Goal: Task Accomplishment & Management: Use online tool/utility

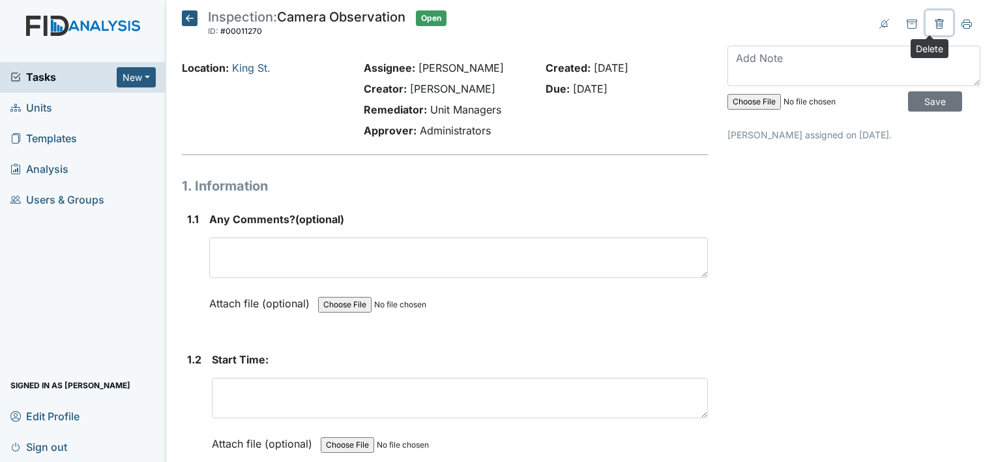
click at [932, 18] on button at bounding box center [939, 22] width 27 height 25
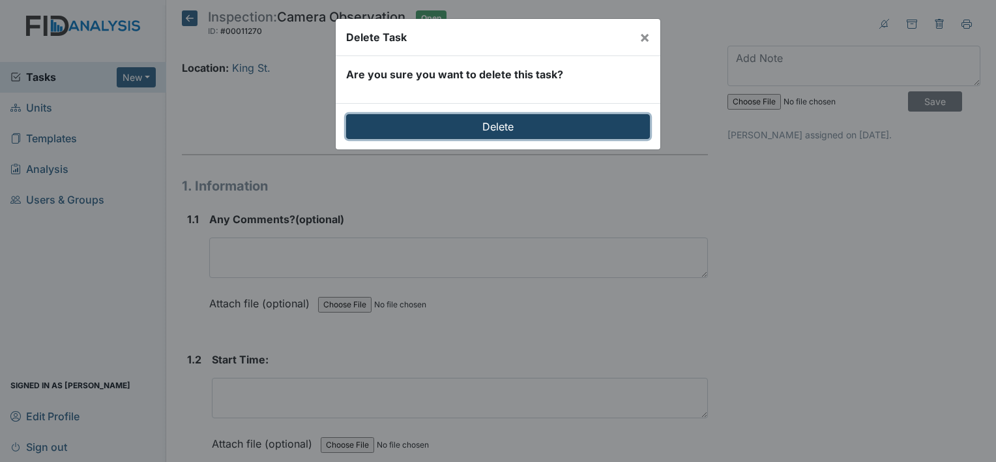
click at [608, 125] on input "Delete" at bounding box center [498, 126] width 304 height 25
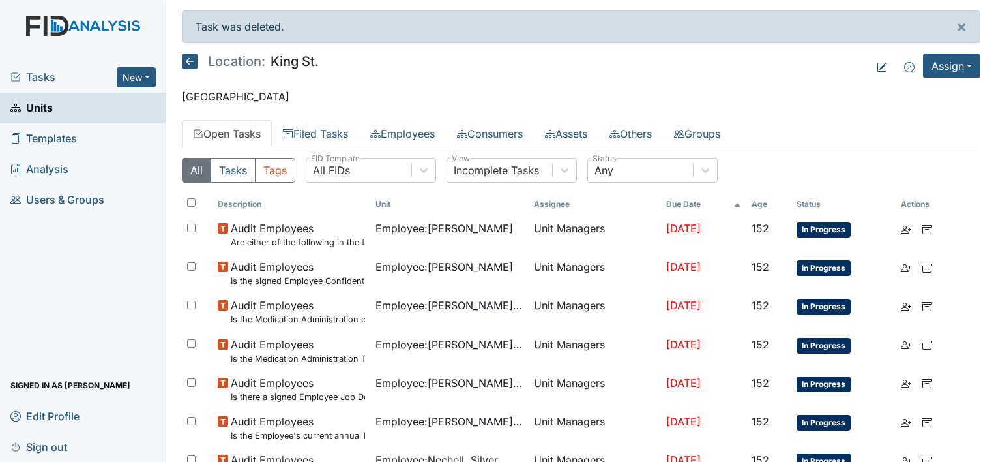
click at [184, 63] on icon at bounding box center [190, 61] width 16 height 16
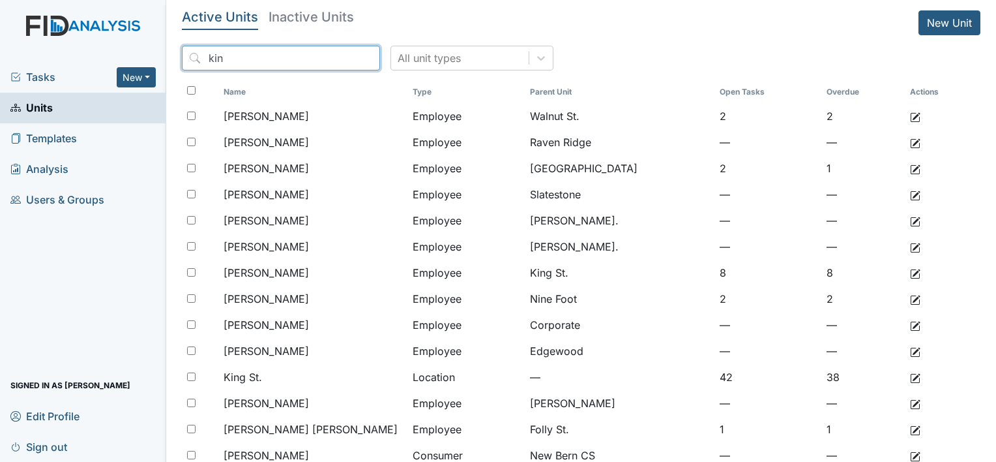
click at [342, 59] on input "kin" at bounding box center [281, 58] width 198 height 25
click at [313, 59] on input "search" at bounding box center [281, 58] width 198 height 25
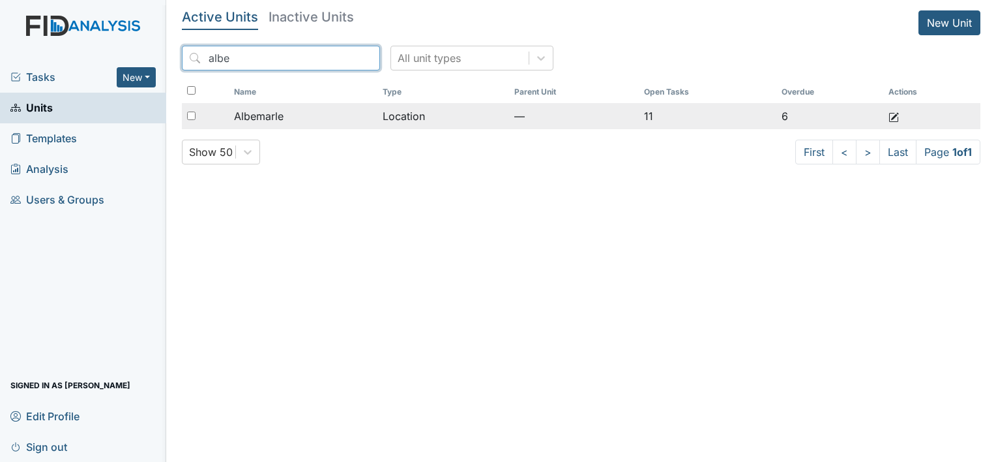
type input "albe"
click at [323, 109] on div "Albemarle" at bounding box center [303, 116] width 139 height 16
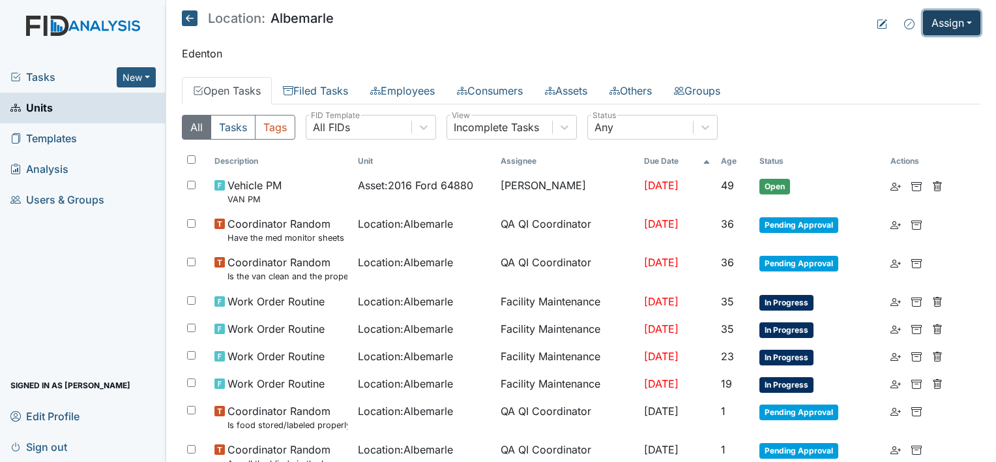
click at [923, 22] on button "Assign" at bounding box center [951, 22] width 57 height 25
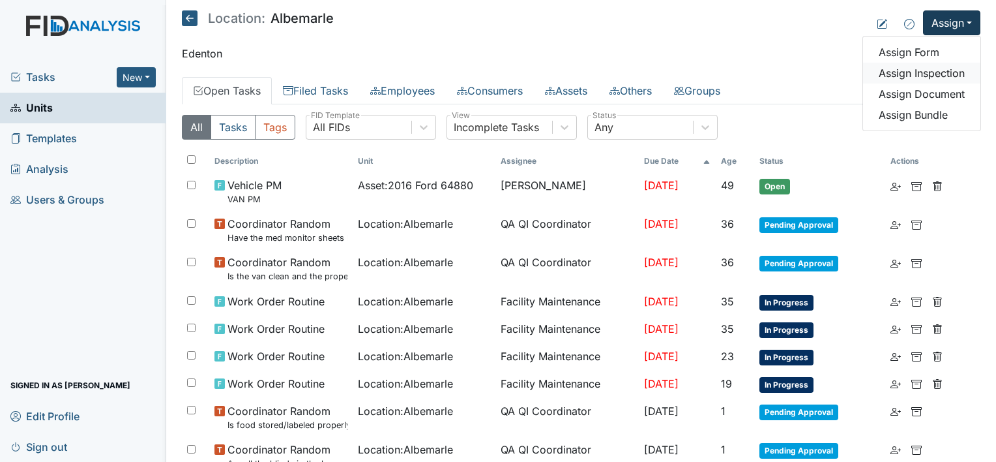
click at [947, 66] on link "Assign Inspection" at bounding box center [921, 73] width 117 height 21
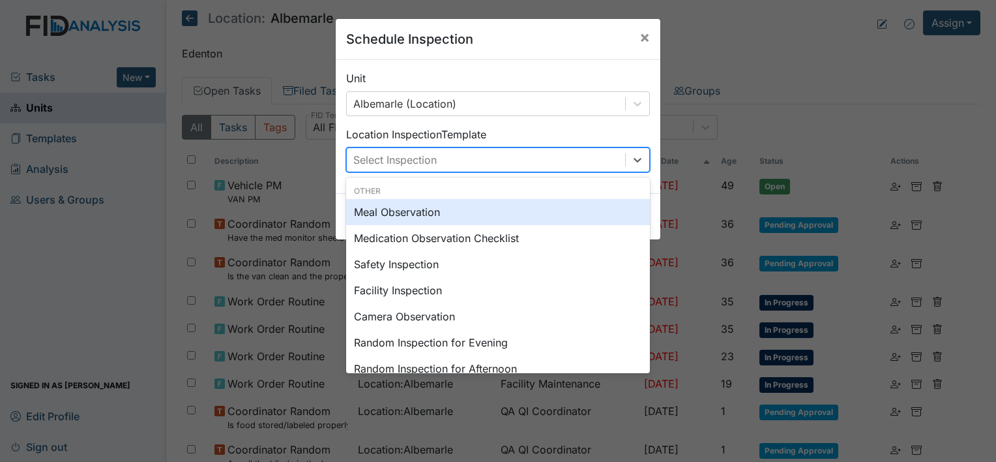
click at [425, 159] on div "Select Inspection" at bounding box center [394, 160] width 83 height 16
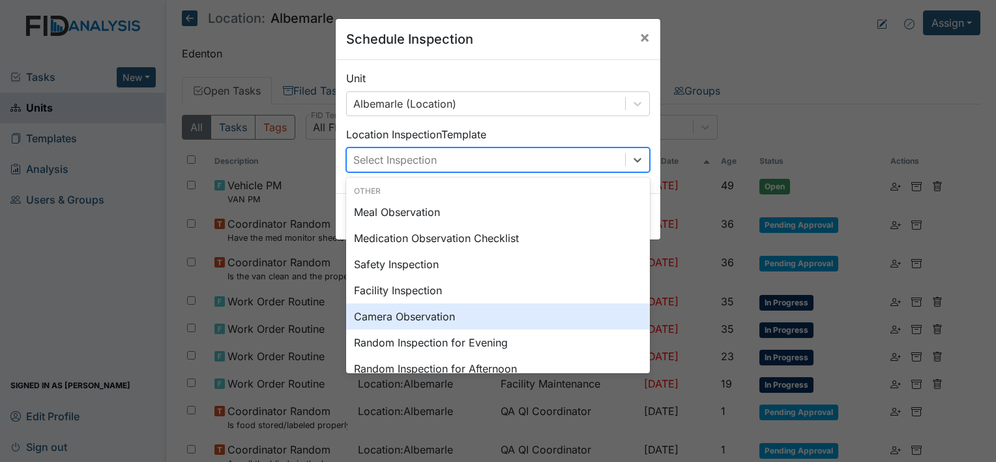
click at [446, 316] on div "Camera Observation" at bounding box center [498, 316] width 304 height 26
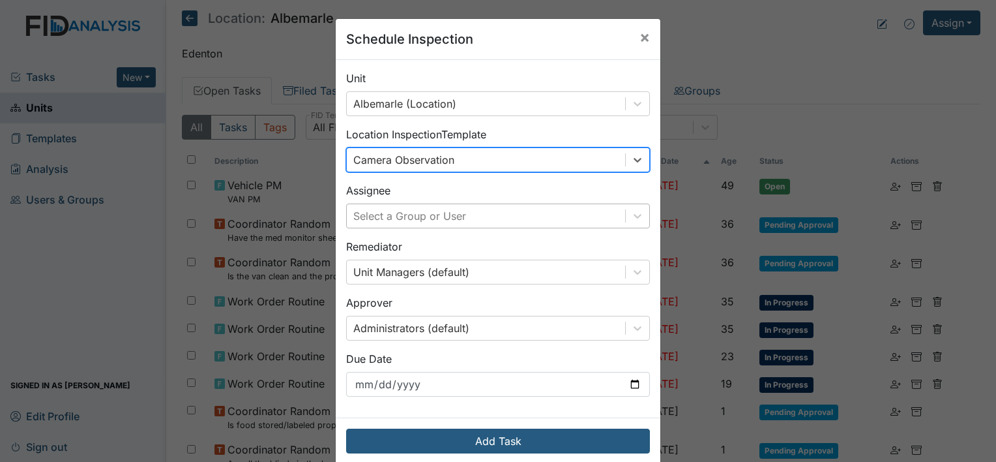
click at [545, 221] on div "Select a Group or User" at bounding box center [486, 215] width 278 height 23
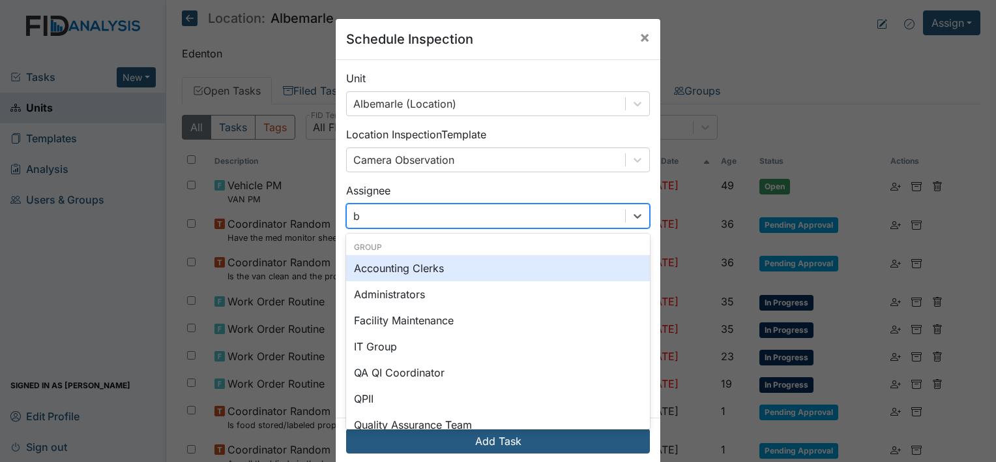
type input "br"
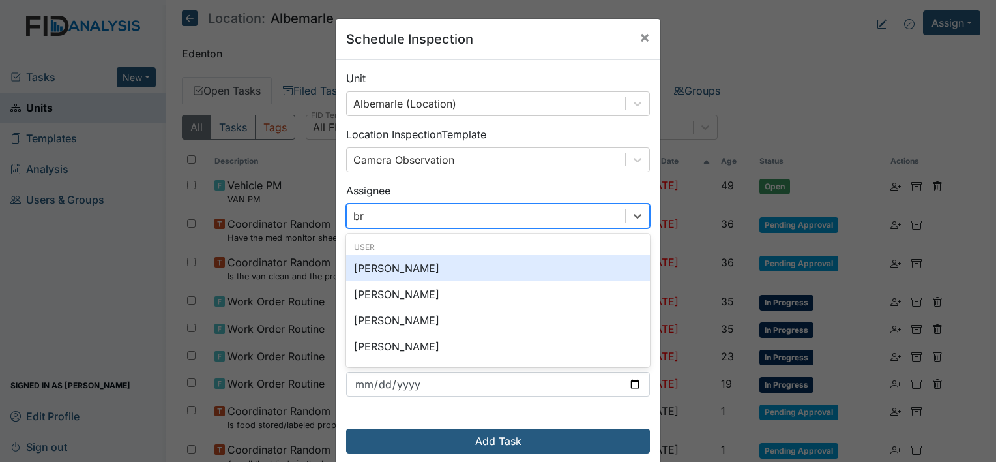
click at [432, 261] on div "Brittney Dunn" at bounding box center [498, 268] width 304 height 26
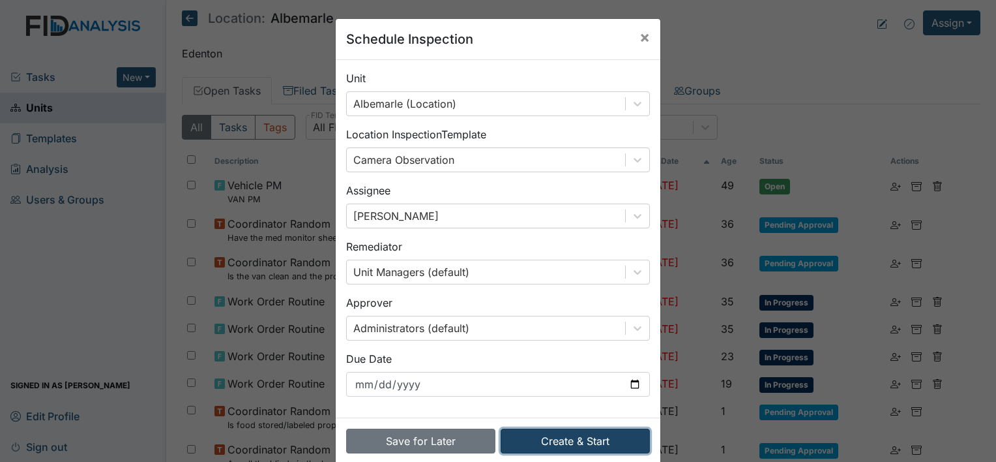
click at [540, 445] on button "Create & Start" at bounding box center [575, 440] width 149 height 25
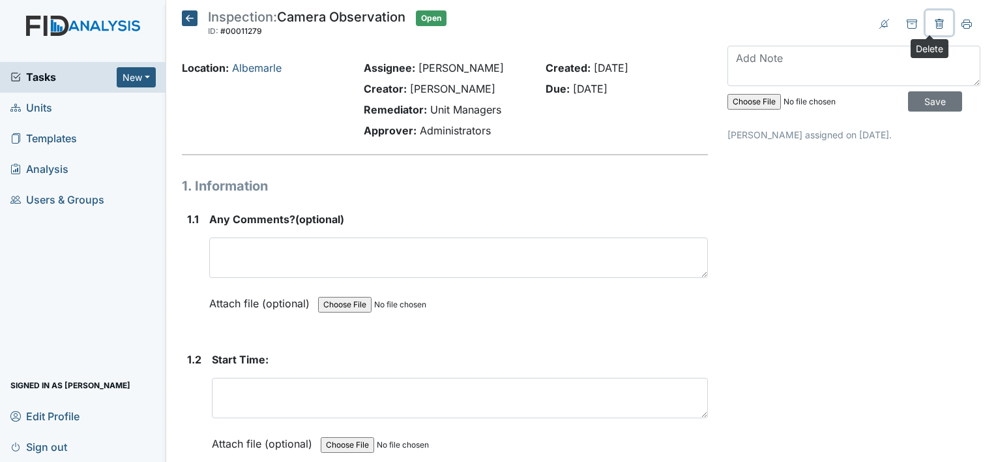
click at [934, 26] on icon at bounding box center [939, 24] width 10 height 10
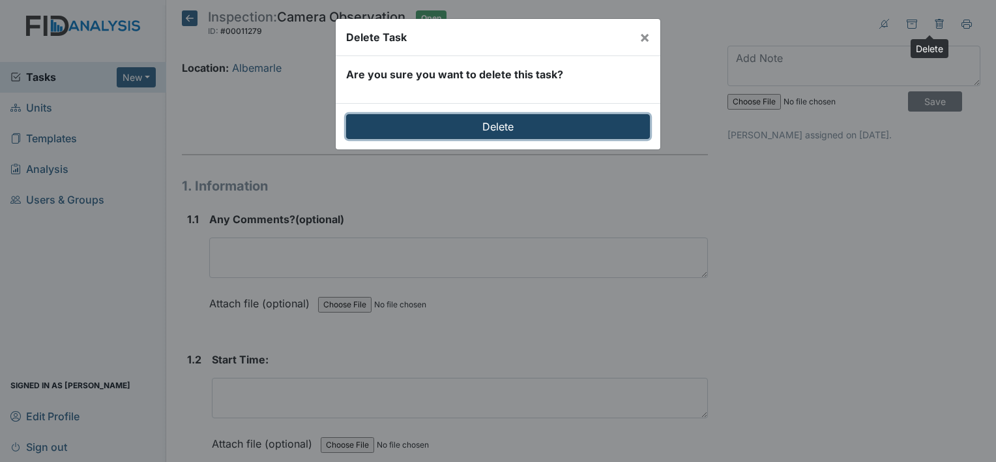
click at [537, 121] on input "Delete" at bounding box center [498, 126] width 304 height 25
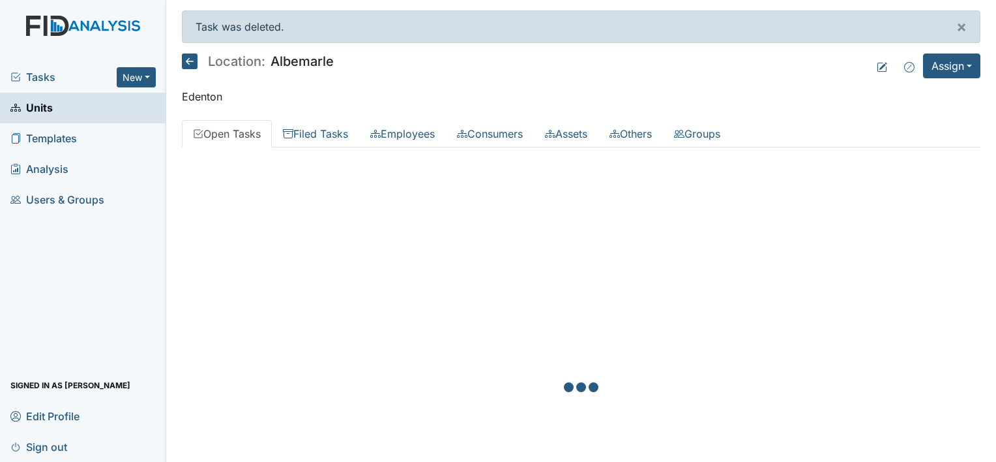
click at [188, 60] on icon at bounding box center [190, 61] width 16 height 16
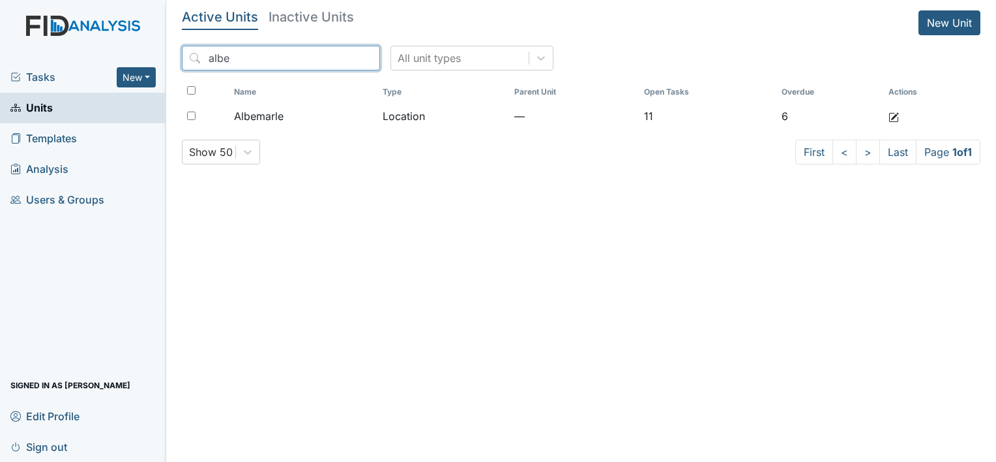
click at [352, 57] on input "albe" at bounding box center [281, 58] width 198 height 25
click at [342, 57] on input "albe" at bounding box center [281, 58] width 198 height 25
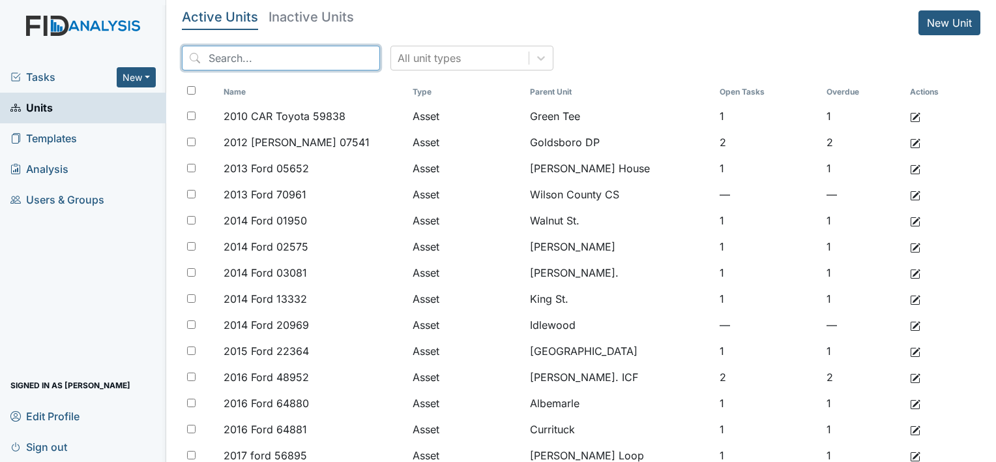
click at [238, 66] on input "search" at bounding box center [281, 58] width 198 height 25
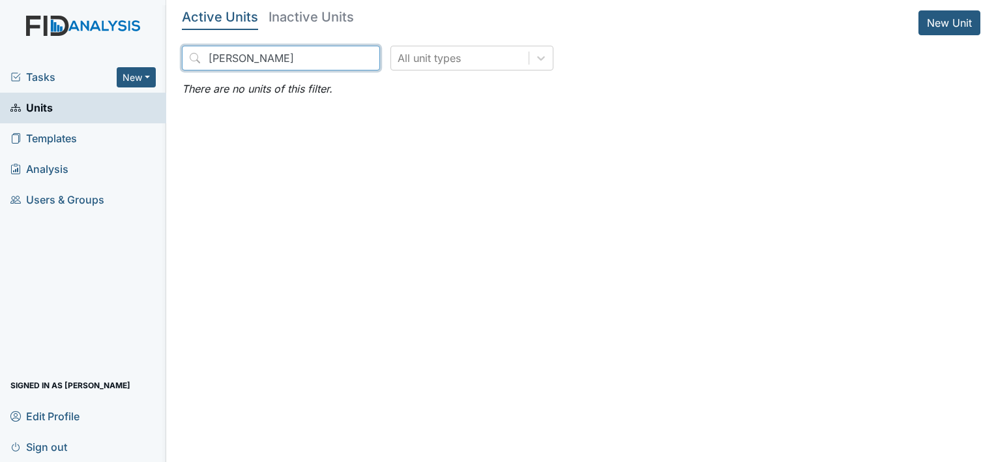
type input "albe"
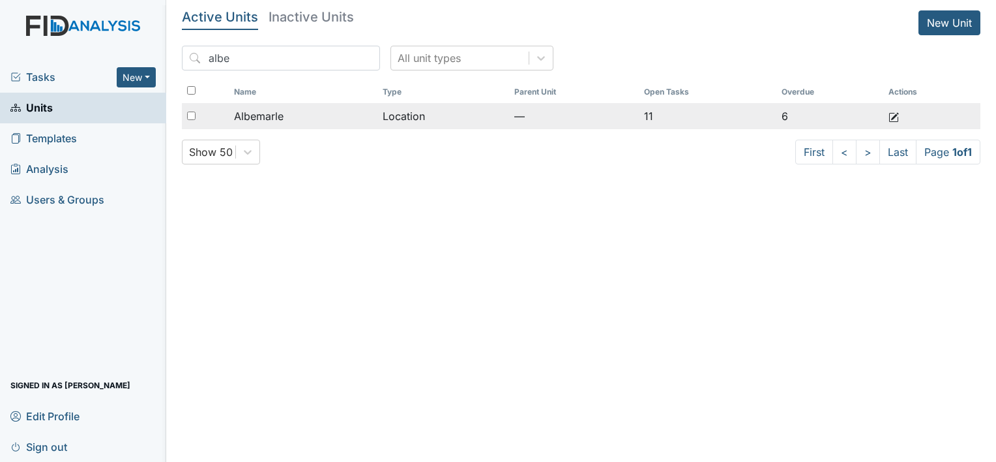
click at [252, 120] on span "Albemarle" at bounding box center [259, 116] width 50 height 16
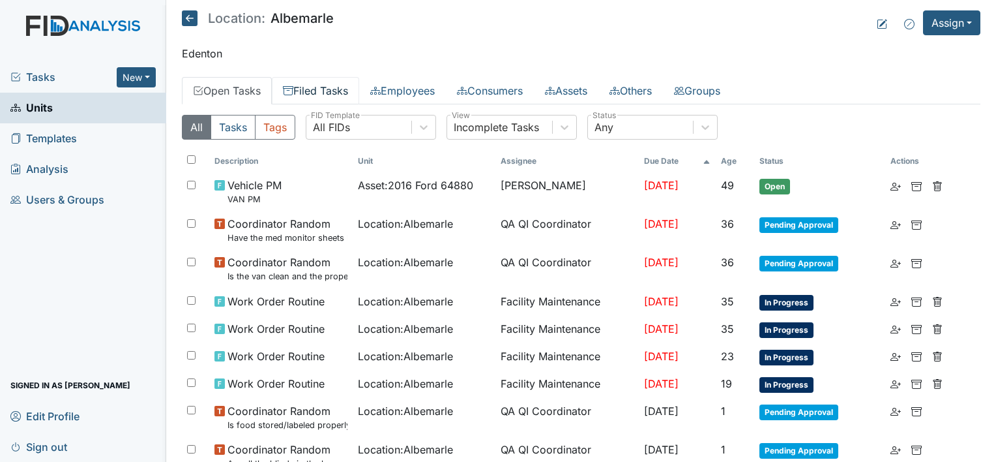
click at [319, 89] on link "Filed Tasks" at bounding box center [315, 90] width 87 height 27
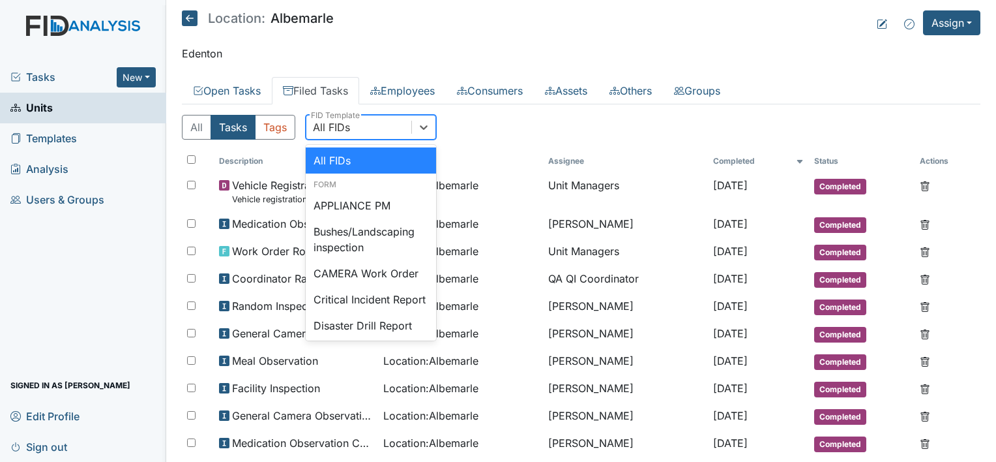
click at [341, 128] on div "All FIDs" at bounding box center [331, 127] width 37 height 16
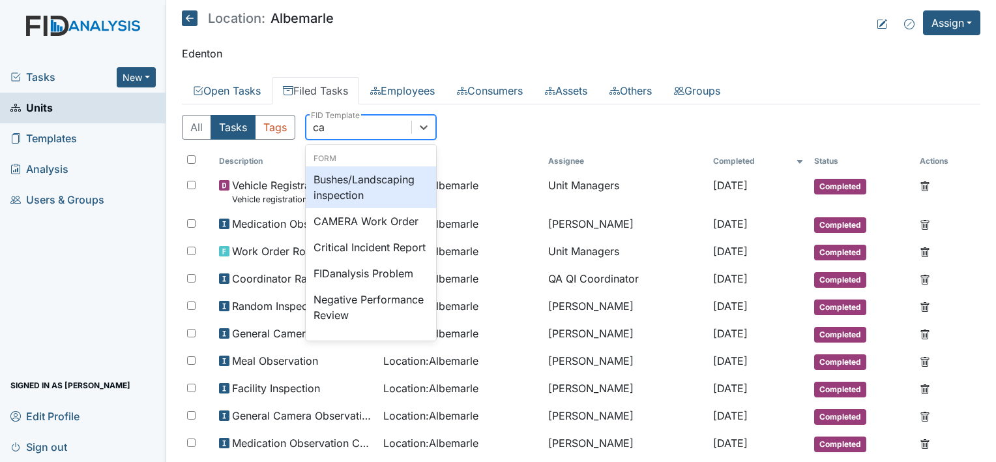
type input "cam"
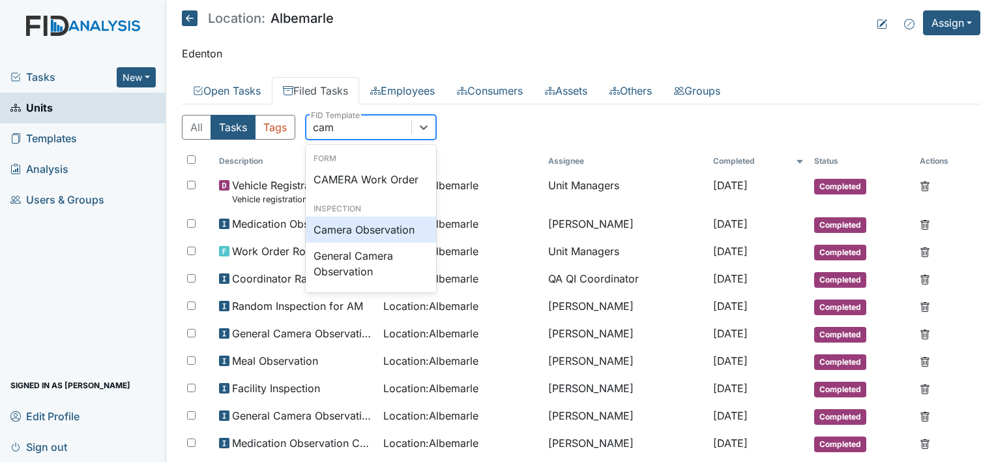
click at [376, 226] on div "Camera Observation" at bounding box center [371, 229] width 130 height 26
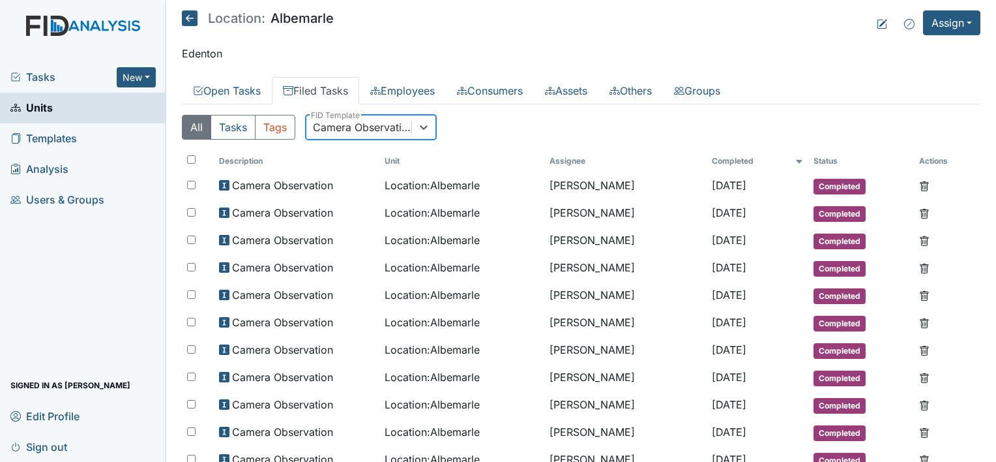
click at [392, 134] on div "Camera Observation" at bounding box center [358, 126] width 105 height 23
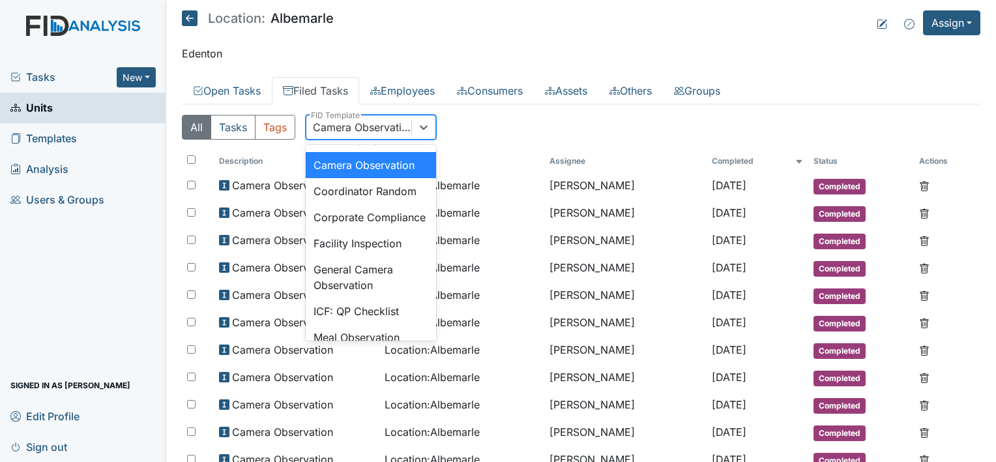
scroll to position [797, 0]
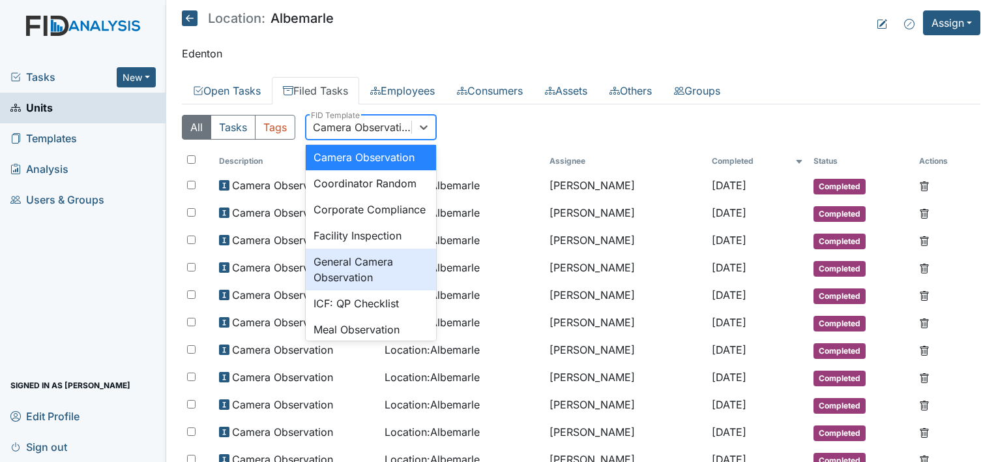
click at [370, 290] on div "General Camera Observation" at bounding box center [371, 269] width 130 height 42
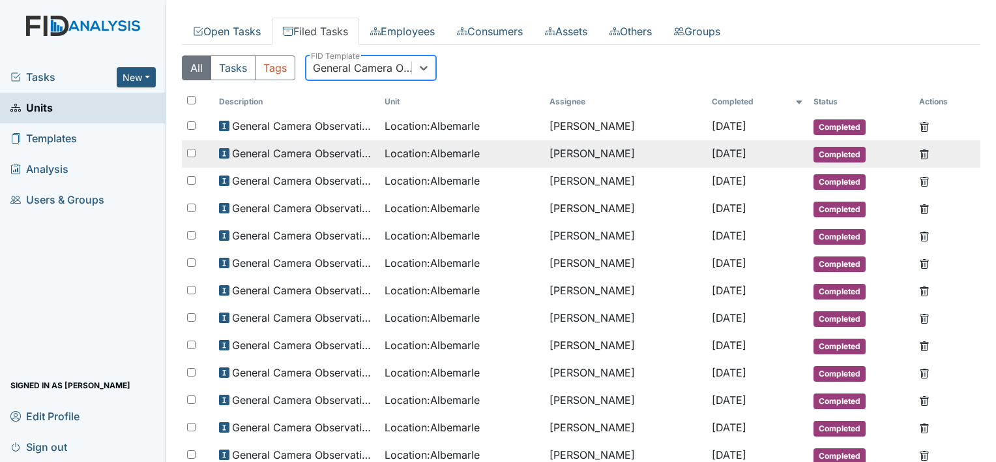
scroll to position [0, 0]
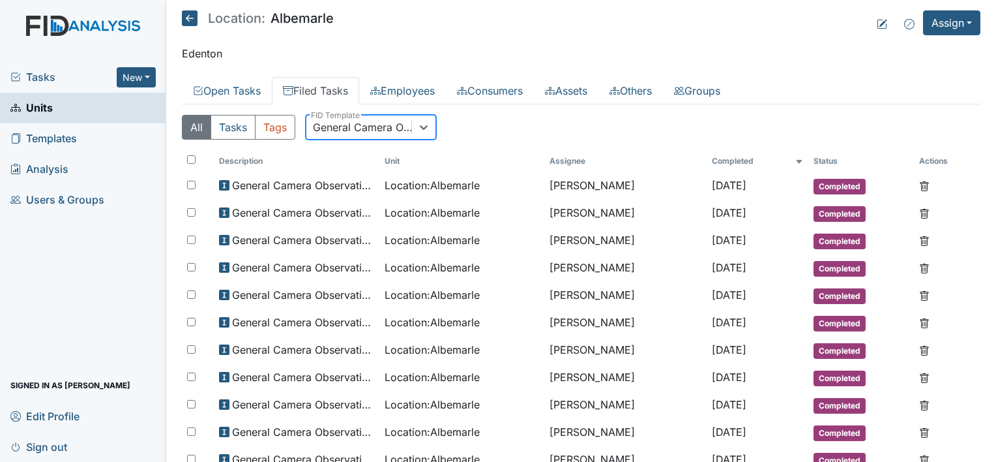
click at [361, 119] on div "General Camera Observation" at bounding box center [363, 127] width 100 height 16
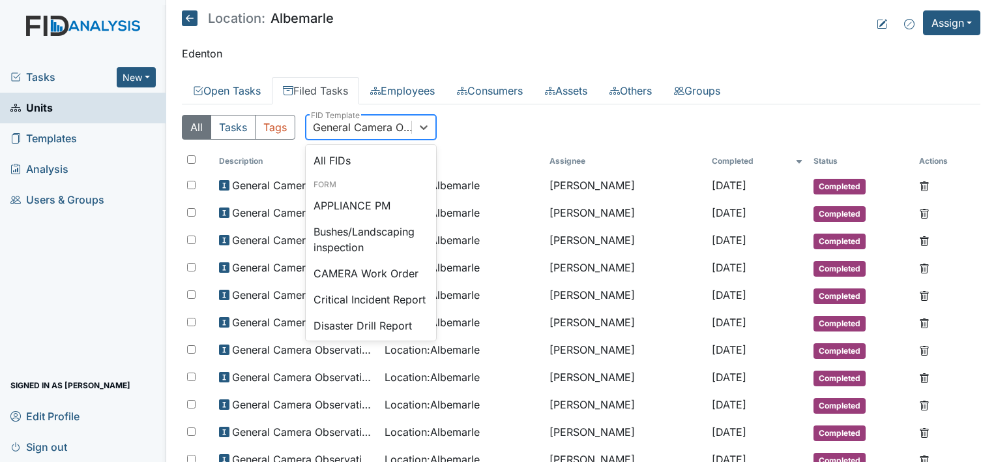
scroll to position [808, 0]
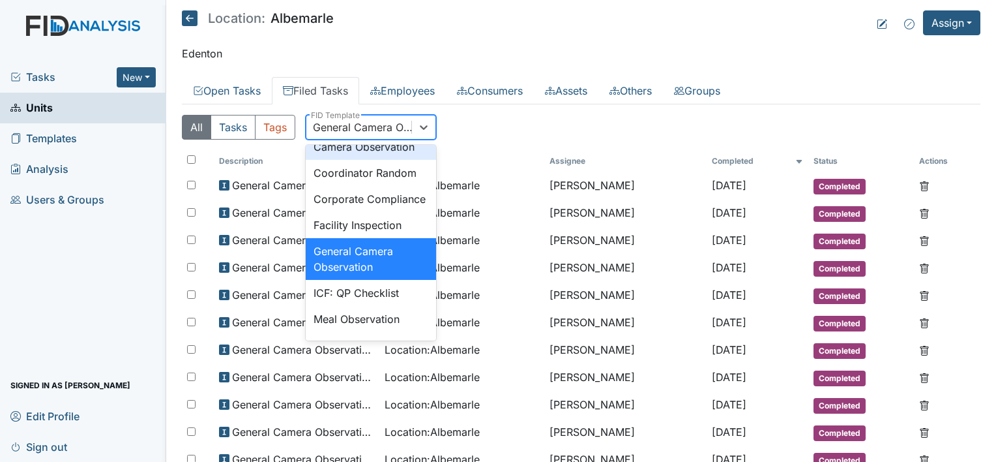
click at [361, 160] on div "Camera Observation" at bounding box center [371, 147] width 130 height 26
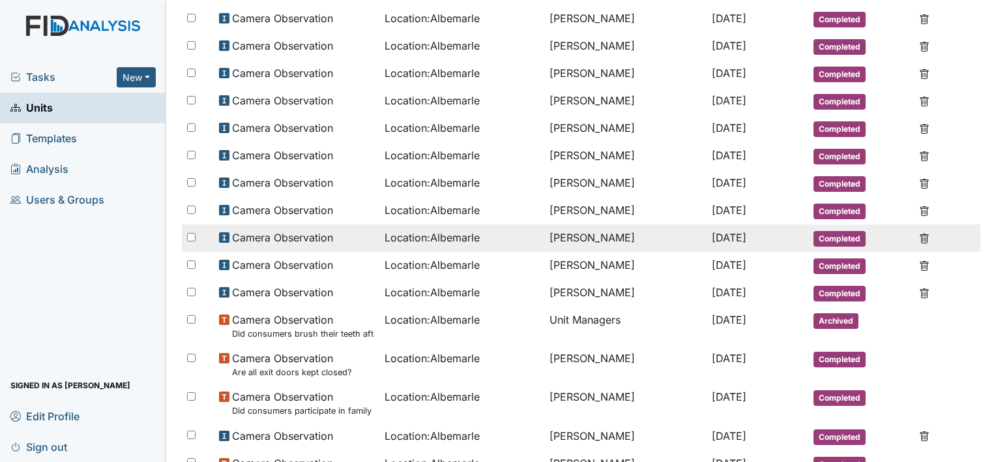
scroll to position [196, 0]
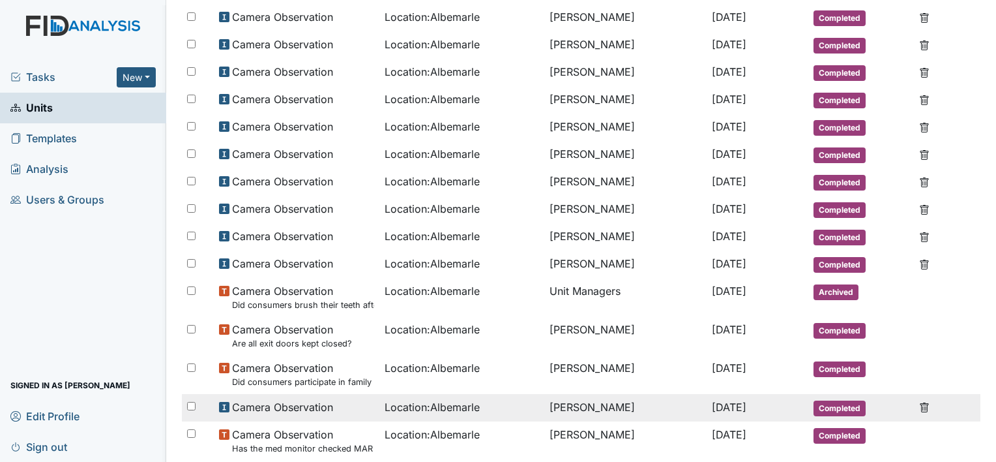
click at [514, 399] on div "Location : Albemarle" at bounding box center [462, 407] width 155 height 16
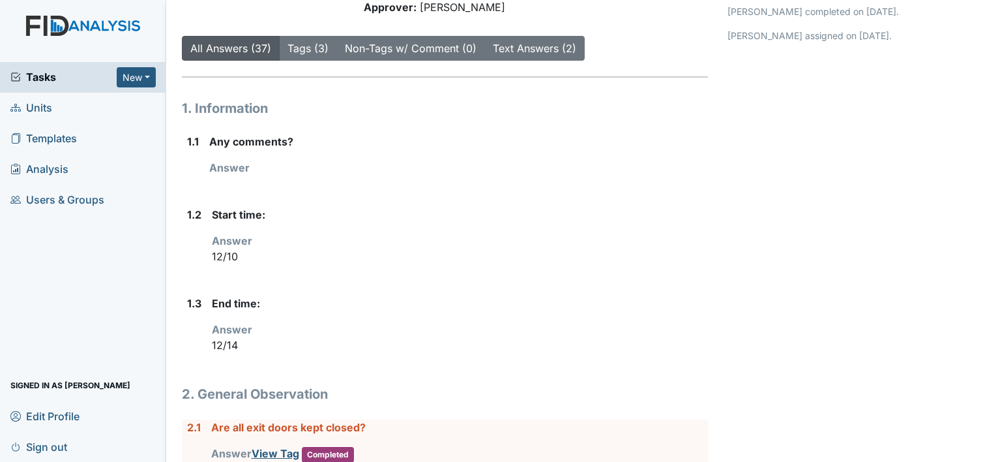
scroll to position [130, 0]
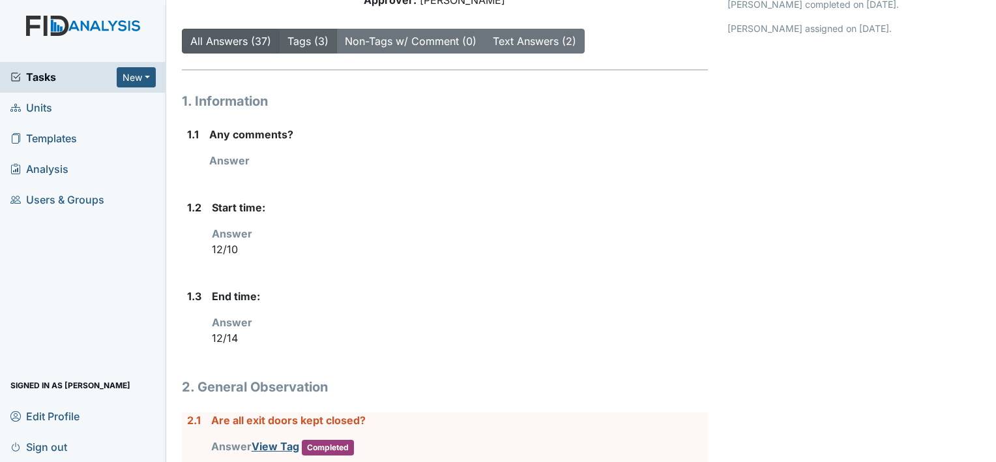
click at [317, 38] on link "Tags (3)" at bounding box center [308, 41] width 41 height 13
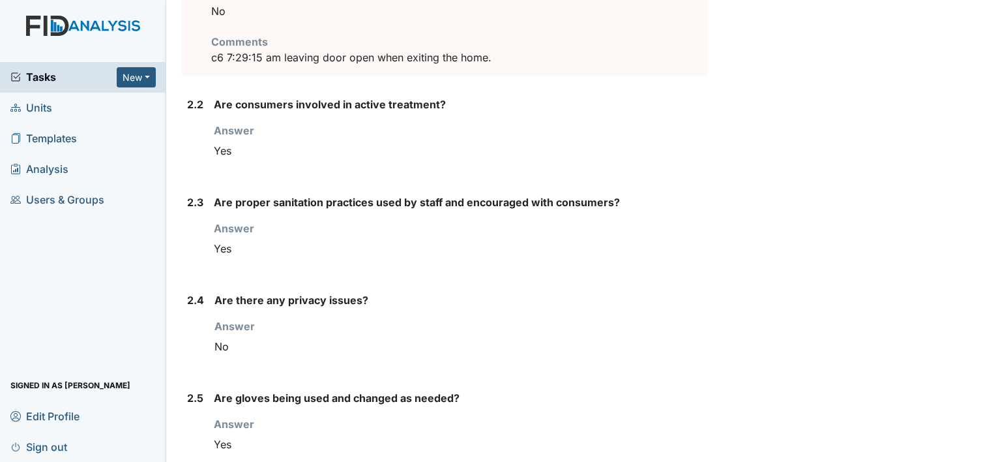
scroll to position [0, 0]
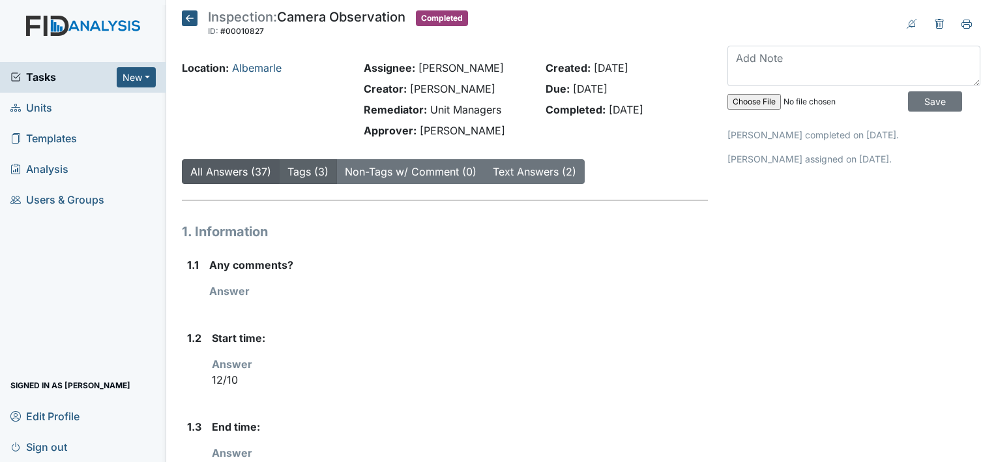
click at [311, 166] on link "Tags (3)" at bounding box center [308, 171] width 41 height 13
click at [190, 22] on icon at bounding box center [190, 18] width 16 height 16
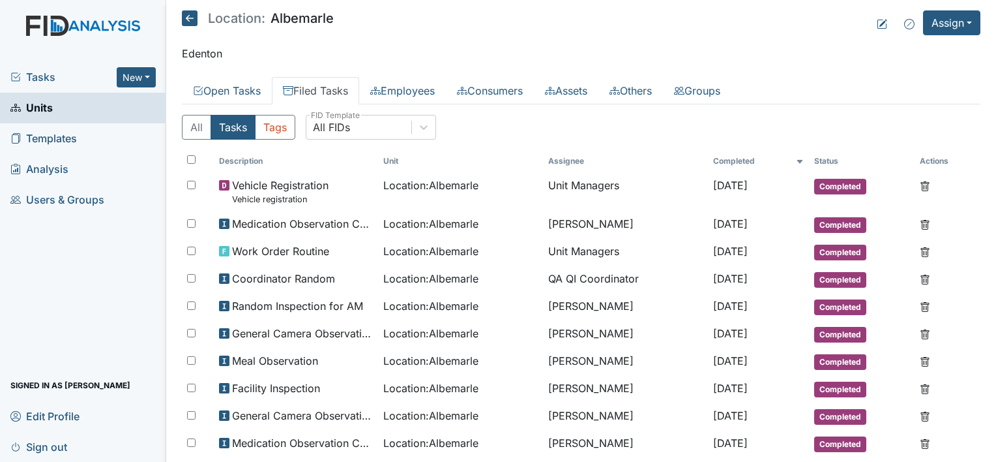
click at [336, 85] on link "Filed Tasks" at bounding box center [315, 90] width 87 height 27
click at [318, 87] on link "Filed Tasks" at bounding box center [315, 90] width 87 height 27
click at [342, 124] on div "All FIDs" at bounding box center [331, 127] width 37 height 16
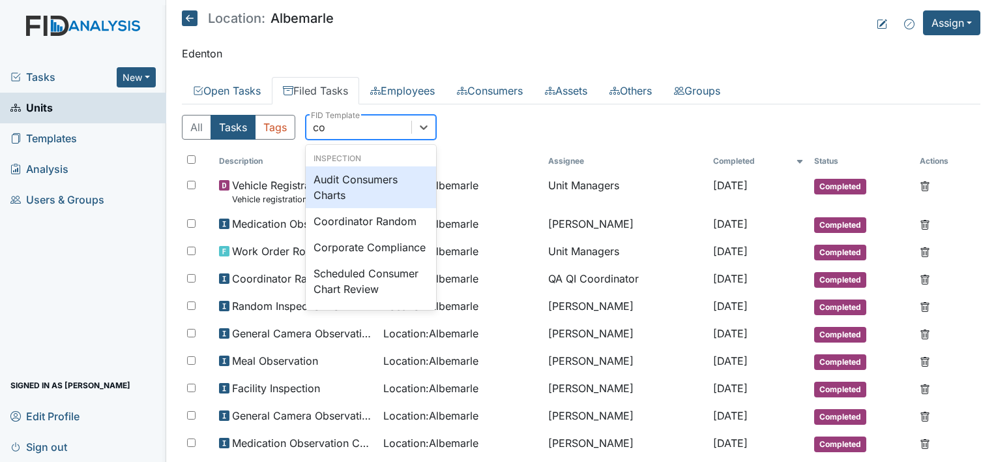
type input "coo"
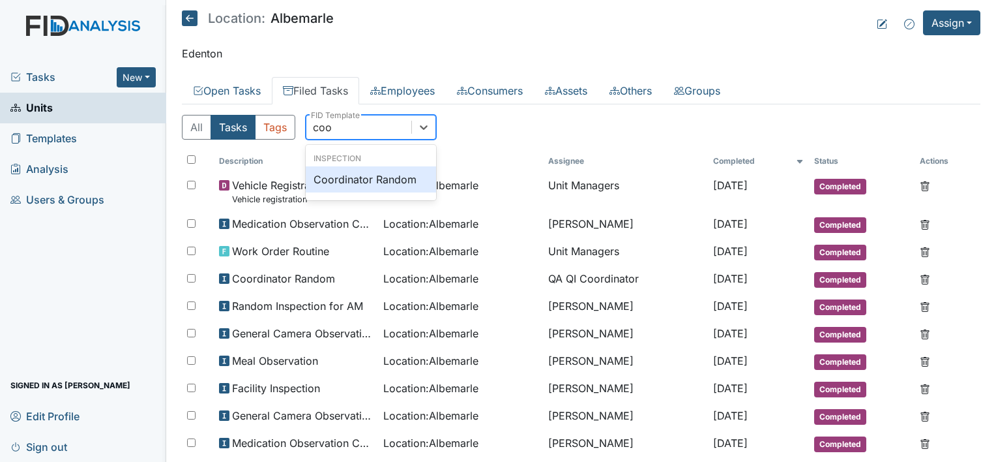
click at [393, 173] on div "Coordinator Random" at bounding box center [371, 179] width 130 height 26
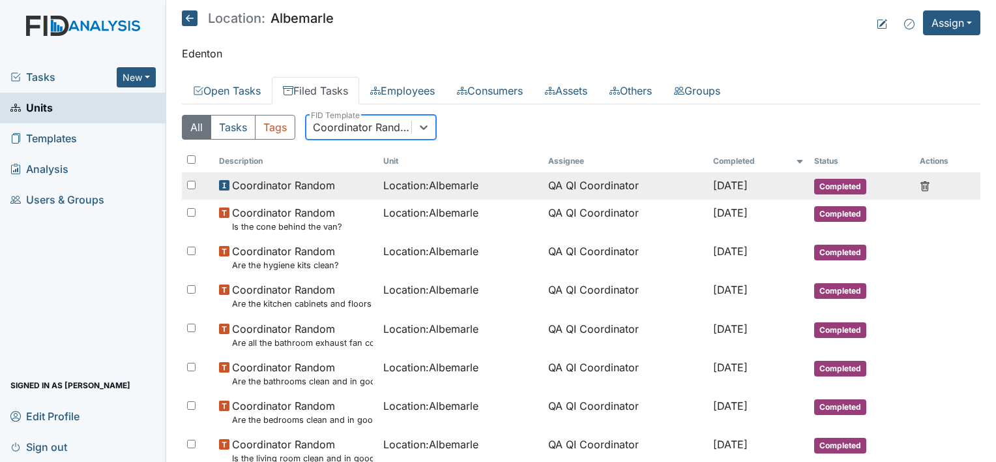
click at [307, 185] on span "Coordinator Random" at bounding box center [283, 185] width 103 height 16
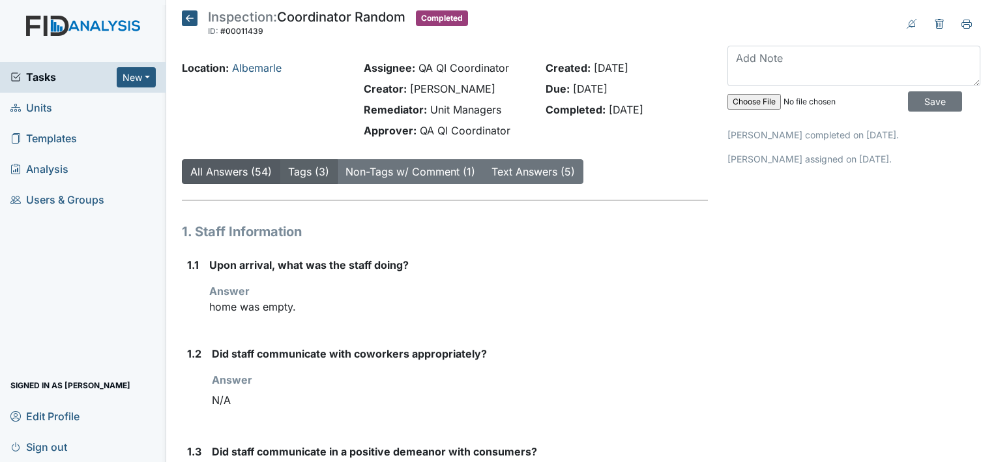
click at [310, 171] on link "Tags (3)" at bounding box center [308, 171] width 41 height 13
